Goal: Task Accomplishment & Management: Manage account settings

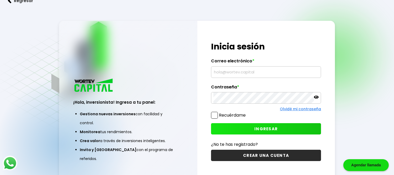
click at [227, 72] on input "text" at bounding box center [265, 71] width 105 height 11
paste input "[EMAIL_ADDRESS][DOMAIN_NAME]"
type input "[EMAIL_ADDRESS][DOMAIN_NAME]"
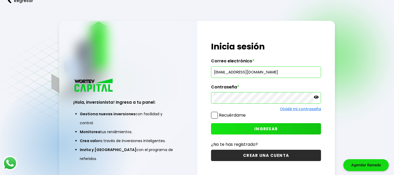
click at [260, 126] on span "INGRESAR" at bounding box center [265, 129] width 23 height 6
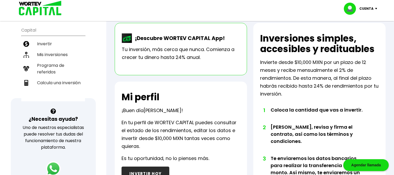
scroll to position [87, 0]
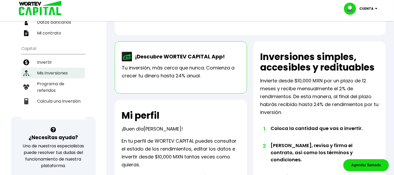
click at [50, 73] on li "Mis inversiones" at bounding box center [53, 72] width 64 height 11
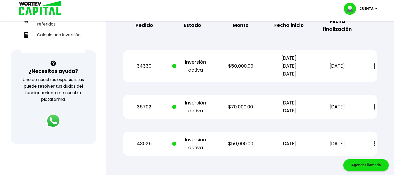
scroll to position [167, 0]
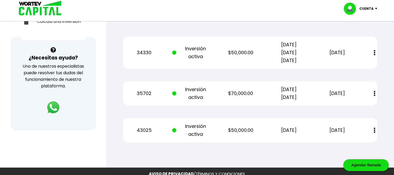
click at [374, 52] on img at bounding box center [375, 53] width 2 height 6
click at [374, 92] on img at bounding box center [375, 94] width 2 height 6
click at [373, 126] on button at bounding box center [374, 129] width 7 height 11
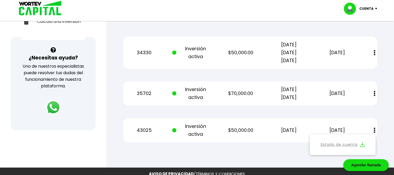
click at [373, 126] on button at bounding box center [374, 129] width 7 height 11
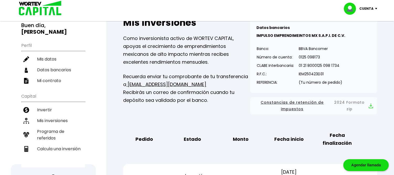
scroll to position [50, 0]
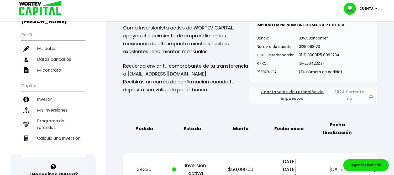
click at [297, 94] on span "Constancias de retención de impuestos" at bounding box center [292, 94] width 76 height 13
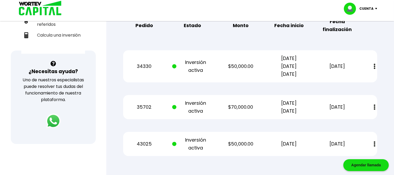
scroll to position [167, 0]
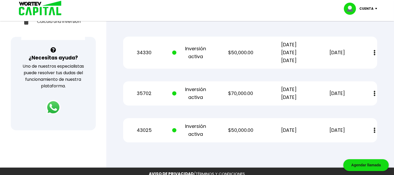
click at [375, 94] on img at bounding box center [375, 94] width 2 height 6
click at [377, 92] on button at bounding box center [374, 93] width 7 height 11
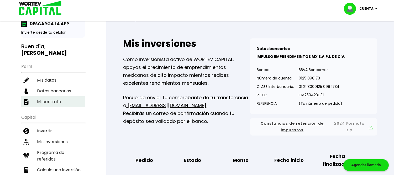
scroll to position [29, 0]
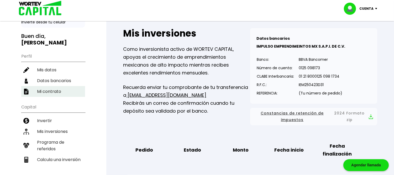
click at [57, 89] on li "Mi contrato" at bounding box center [53, 91] width 64 height 11
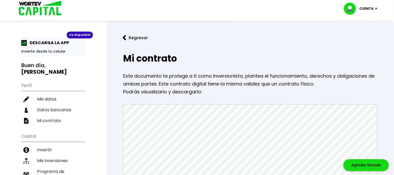
click at [325, 81] on p "Este documento te protege a ti como inversionista, plantea el funcionamiento, d…" at bounding box center [250, 80] width 254 height 16
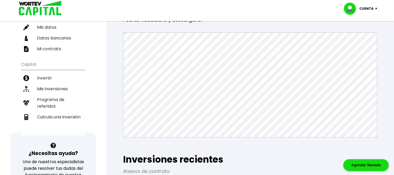
scroll to position [58, 0]
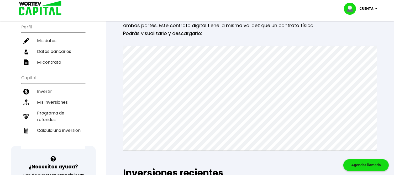
click at [240, 36] on p "Podrás visualizarlo y descargarlo:" at bounding box center [250, 33] width 254 height 8
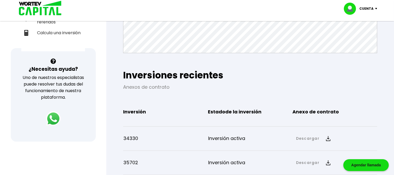
scroll to position [175, 0]
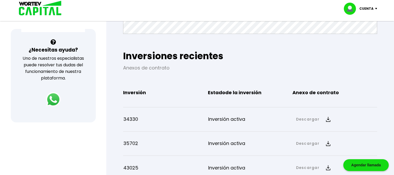
click at [327, 120] on img at bounding box center [328, 119] width 4 height 5
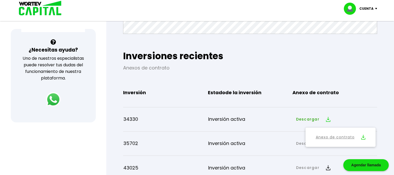
click at [332, 136] on link "Anexo de contrato" at bounding box center [335, 137] width 39 height 7
click at [262, 82] on div "Inversión Estado de la inversión Anexo de contrato" at bounding box center [250, 92] width 254 height 25
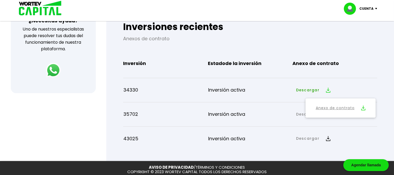
scroll to position [229, 0]
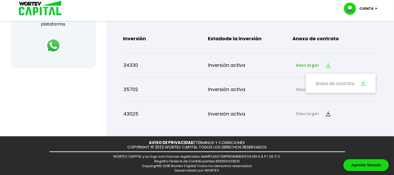
click at [298, 89] on link "Descargar" at bounding box center [307, 90] width 23 height 6
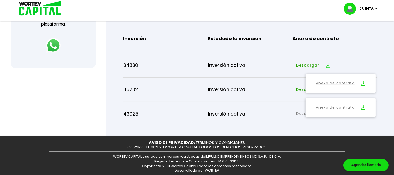
click at [336, 107] on link "Anexo de contrato" at bounding box center [335, 107] width 39 height 7
click at [300, 113] on link "Descargar" at bounding box center [307, 114] width 23 height 6
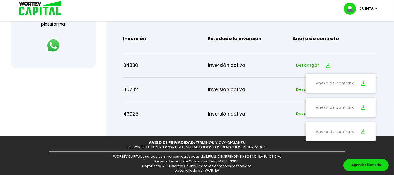
click at [332, 129] on link "Anexo de contrato" at bounding box center [335, 131] width 39 height 7
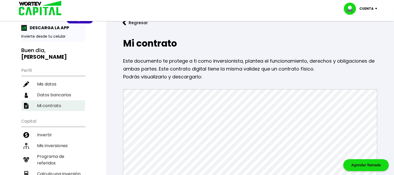
scroll to position [29, 0]
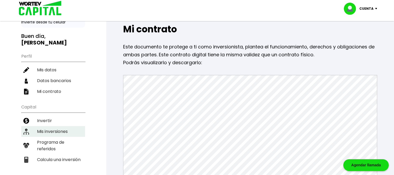
click at [52, 126] on li "Mis inversiones" at bounding box center [53, 131] width 64 height 11
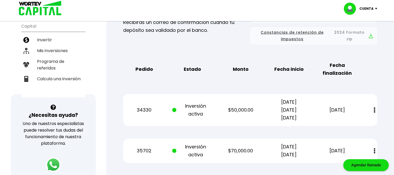
scroll to position [109, 0]
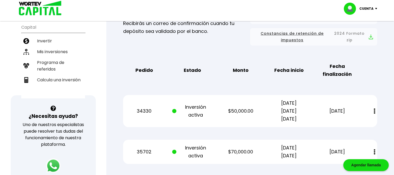
click at [286, 112] on p "[DATE] [DATE] [DATE]" at bounding box center [288, 111] width 41 height 24
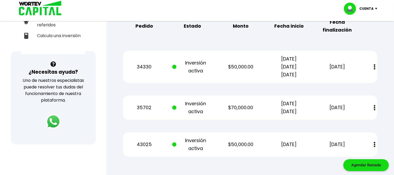
scroll to position [167, 0]
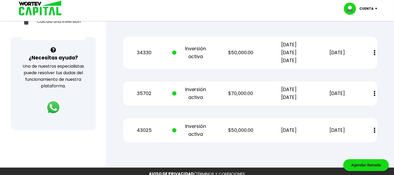
click at [299, 99] on p "[DATE] [DATE]" at bounding box center [288, 93] width 41 height 16
click at [277, 83] on div "35702 Inversión activa $70,000.00 [DATE] [DATE] [DATE] Estado de cuenta" at bounding box center [250, 93] width 254 height 24
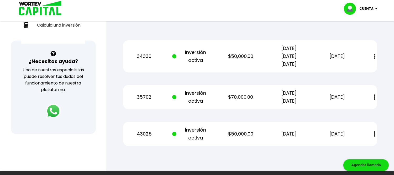
scroll to position [138, 0]
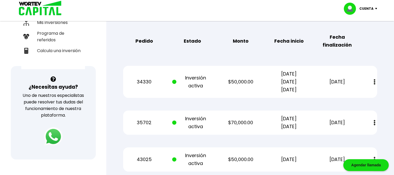
click at [51, 130] on img at bounding box center [53, 136] width 18 height 18
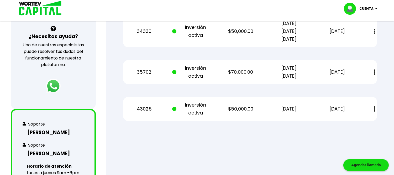
scroll to position [196, 0]
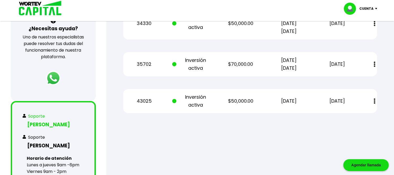
click at [53, 121] on h3 "[PERSON_NAME]" at bounding box center [53, 124] width 61 height 8
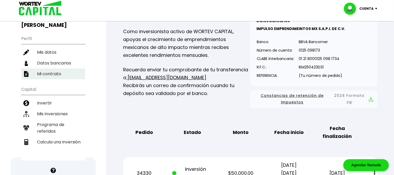
scroll to position [58, 0]
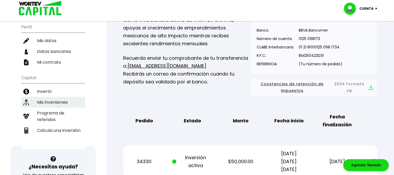
click at [57, 100] on li "Mis inversiones" at bounding box center [53, 102] width 64 height 11
click at [61, 98] on li "Mis inversiones" at bounding box center [53, 102] width 64 height 11
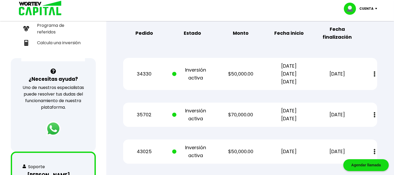
scroll to position [175, 0]
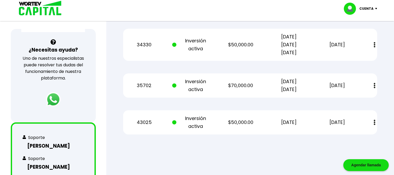
click at [376, 85] on button at bounding box center [374, 85] width 7 height 11
click at [178, 85] on p "Inversión activa" at bounding box center [192, 85] width 41 height 16
click at [165, 85] on div "35702 Inversión activa $70,000.00 [DATE] [DATE] [DATE] Estado de cuenta" at bounding box center [250, 85] width 254 height 24
click at [230, 85] on p "$70,000.00" at bounding box center [240, 85] width 41 height 8
click at [274, 85] on p "[DATE] [DATE]" at bounding box center [288, 85] width 41 height 16
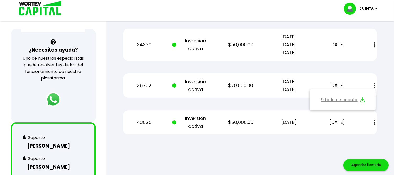
click at [366, 78] on div "35702 Inversión activa $70,000.00 [DATE] [DATE] [DATE] Estado de cuenta" at bounding box center [250, 85] width 254 height 24
click at [377, 10] on div "Cuenta" at bounding box center [362, 9] width 37 height 12
click at [358, 32] on li "Cerrar sesión" at bounding box center [361, 35] width 42 height 11
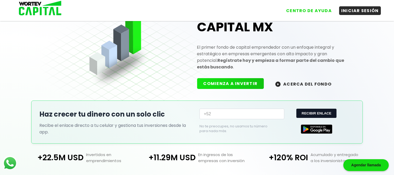
scroll to position [147, 0]
